Goal: Navigation & Orientation: Find specific page/section

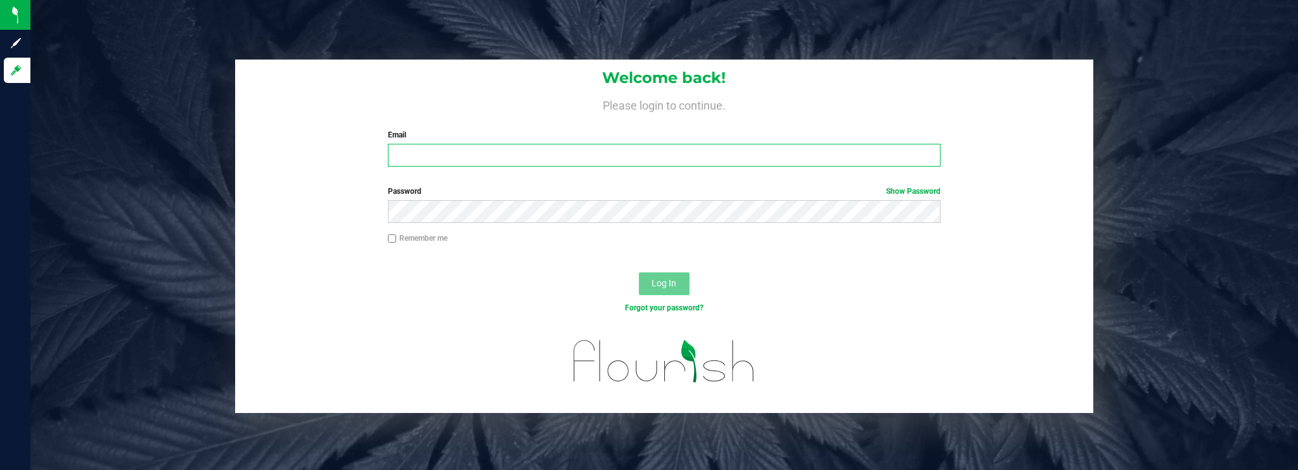
type input "[EMAIL_ADDRESS][DOMAIN_NAME]"
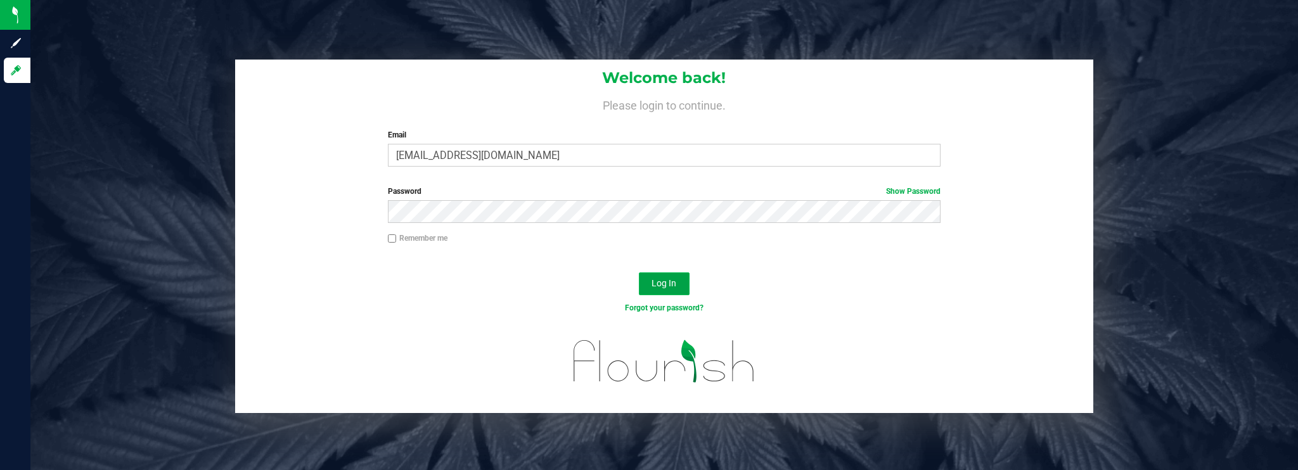
click at [660, 285] on span "Log In" at bounding box center [663, 283] width 25 height 10
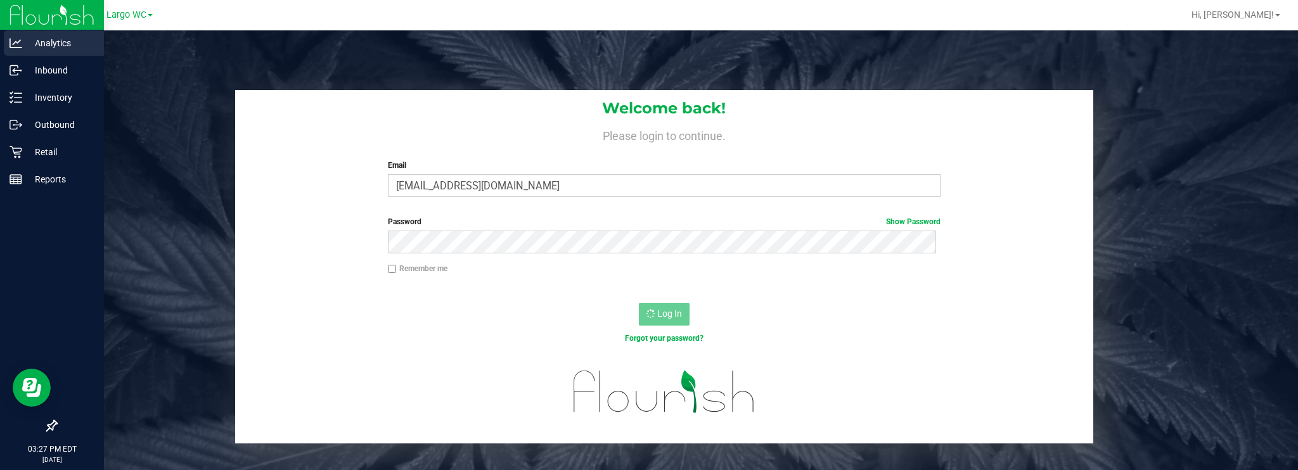
click at [55, 38] on p "Analytics" at bounding box center [60, 42] width 76 height 15
